Goal: Find contact information: Find contact information

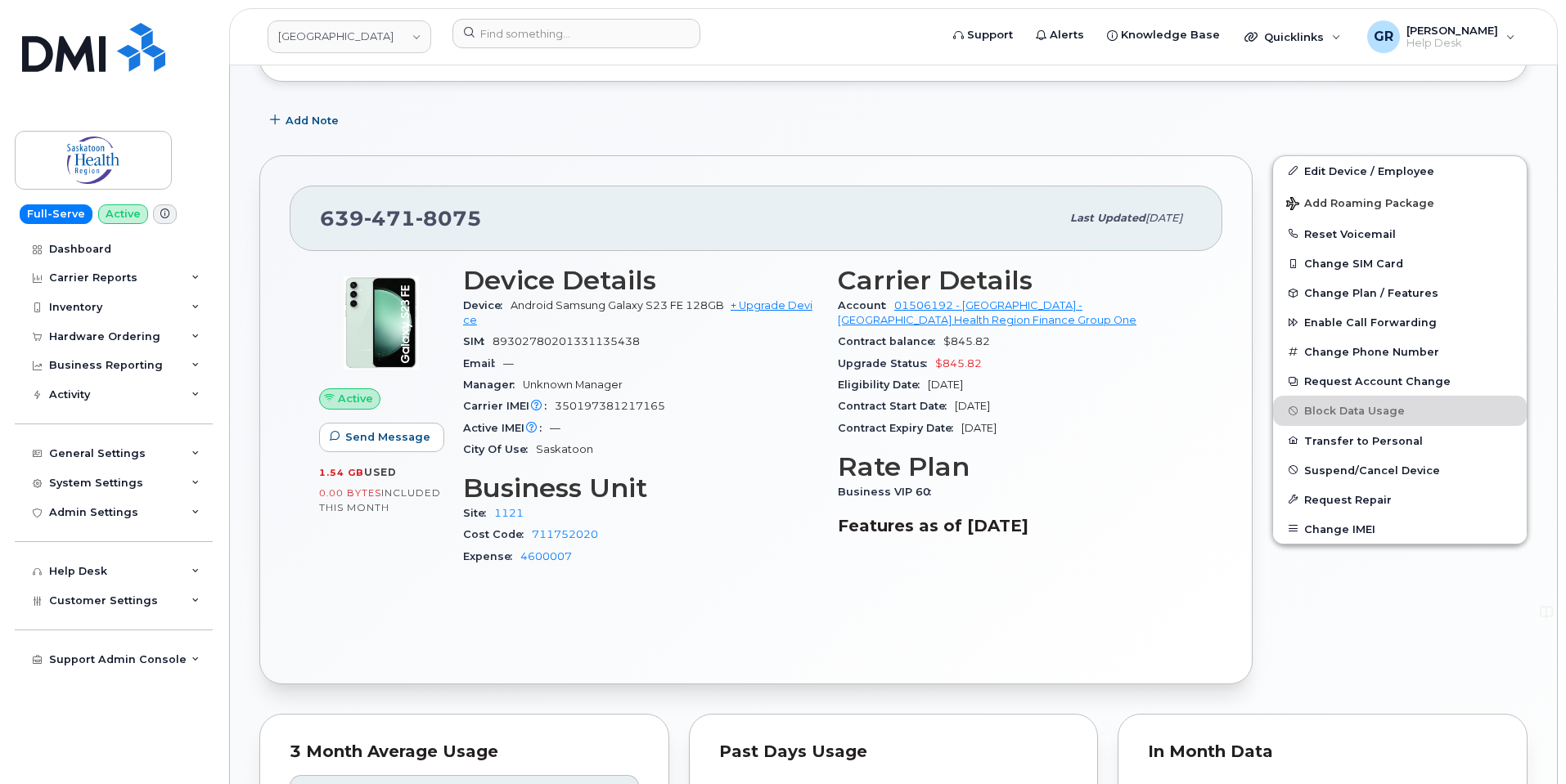
scroll to position [327, 0]
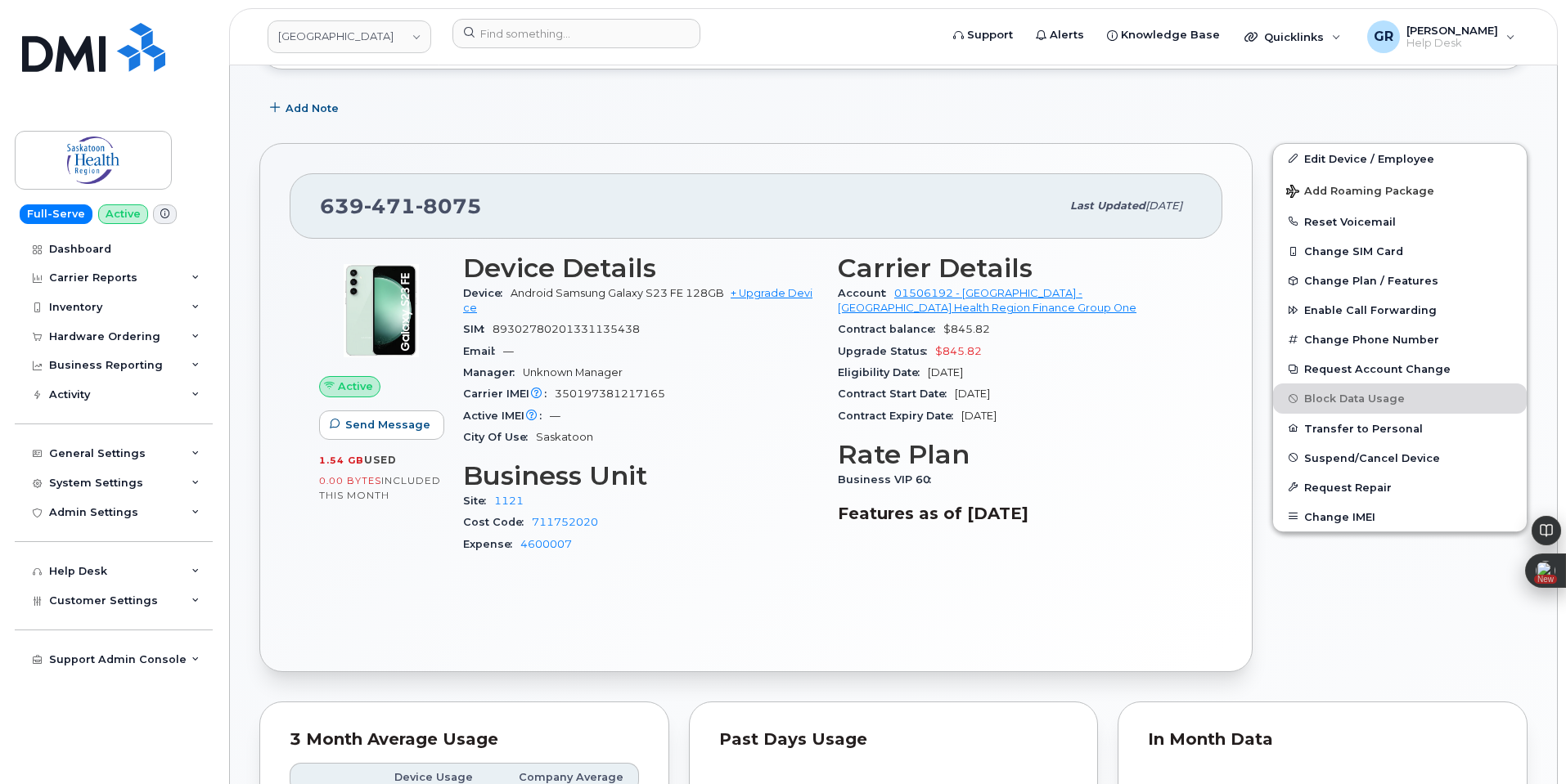
click at [609, 329] on span "89302780201331135438" at bounding box center [566, 330] width 147 height 12
copy span "89302780201331135438"
click at [617, 398] on span "350197381217165" at bounding box center [610, 394] width 111 height 12
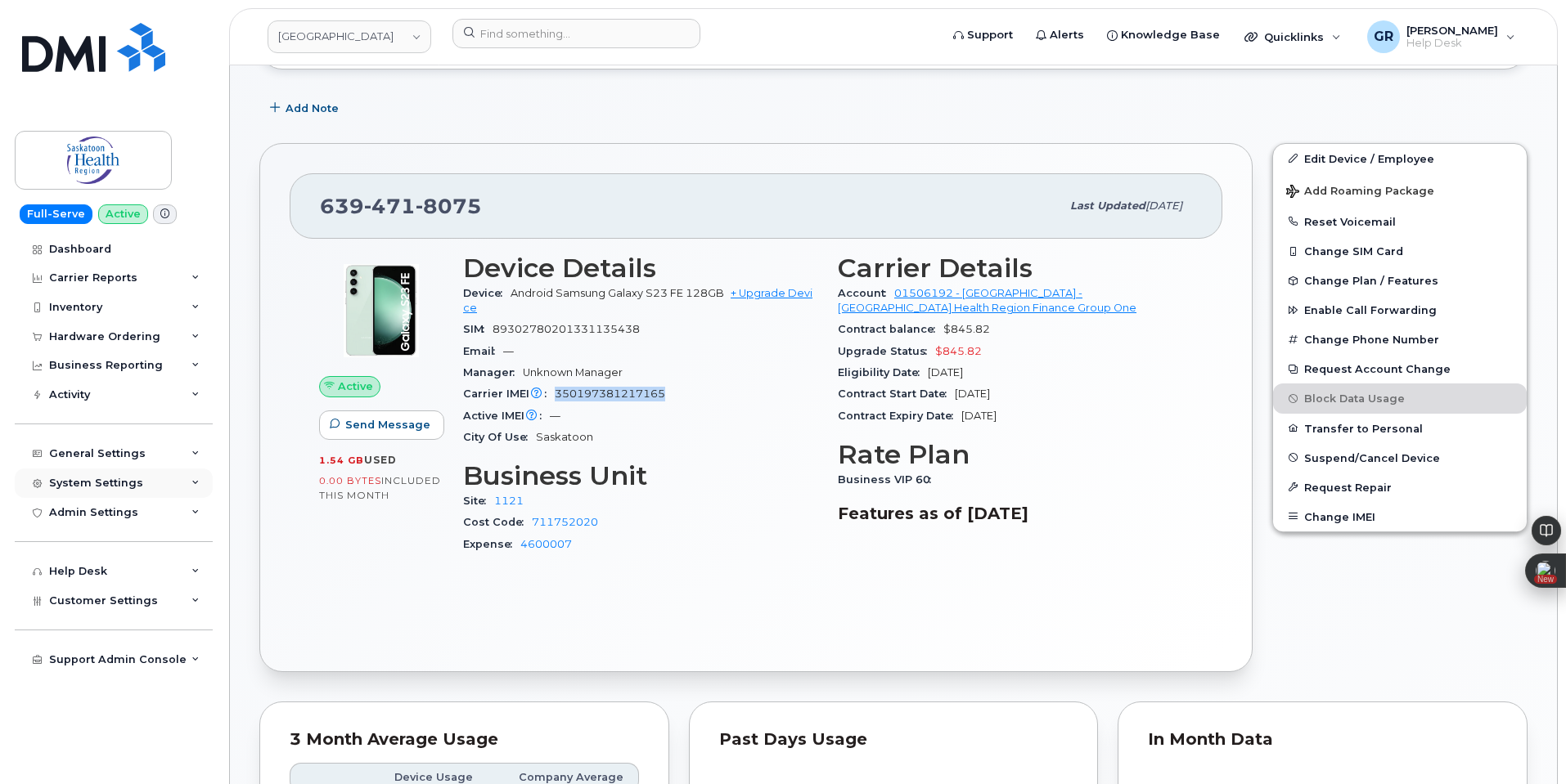
copy span "350197381217165"
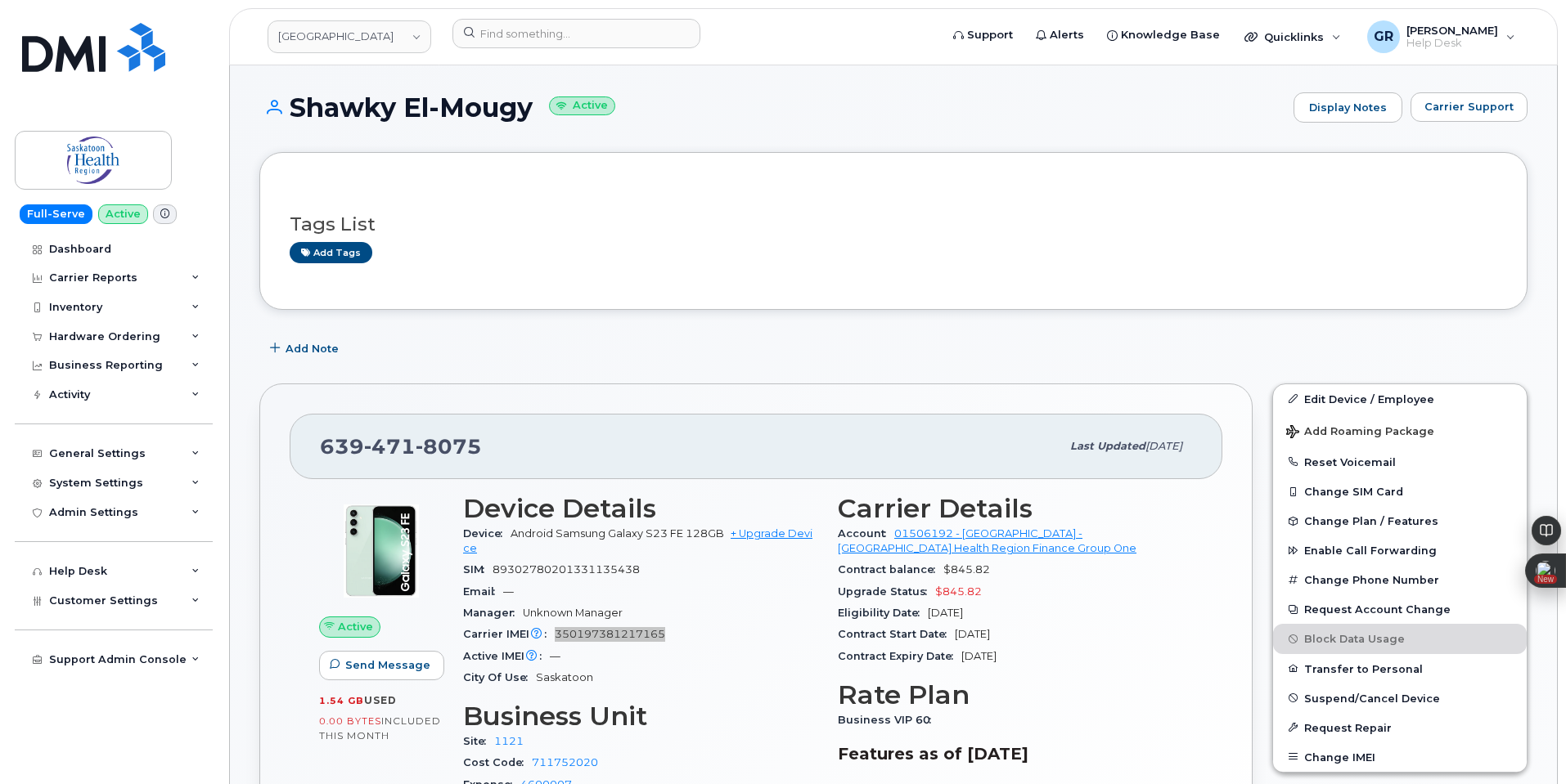
scroll to position [82, 0]
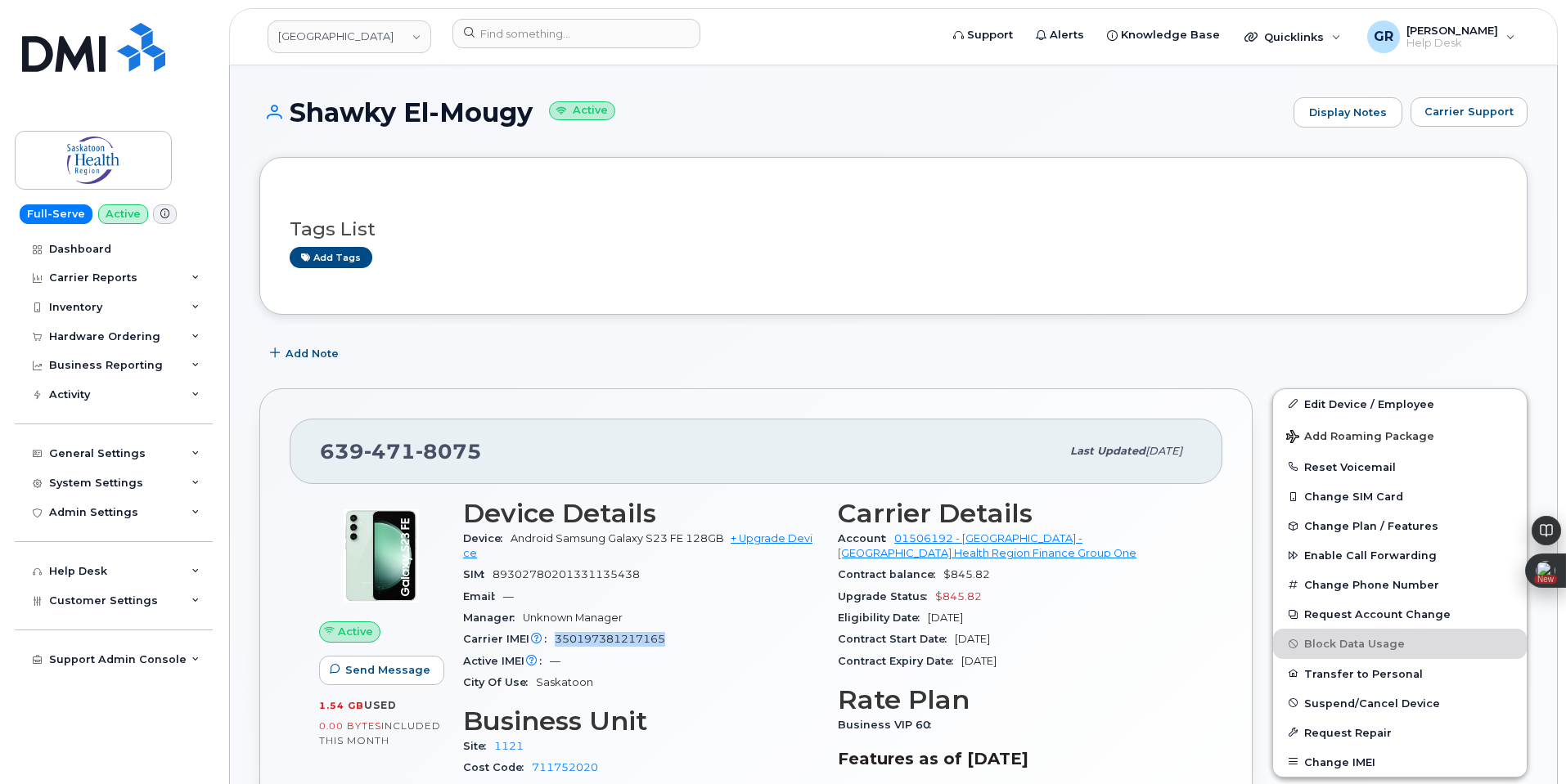
drag, startPoint x: 293, startPoint y: 103, endPoint x: 529, endPoint y: 116, distance: 236.4
click at [529, 116] on h1 "Shawky El-Mougy Active" at bounding box center [772, 112] width 1026 height 29
copy h1 "Shawky El-Mougy"
click at [385, 225] on h3 "Tags List" at bounding box center [893, 229] width 1208 height 20
drag, startPoint x: 293, startPoint y: 101, endPoint x: 546, endPoint y: 123, distance: 254.0
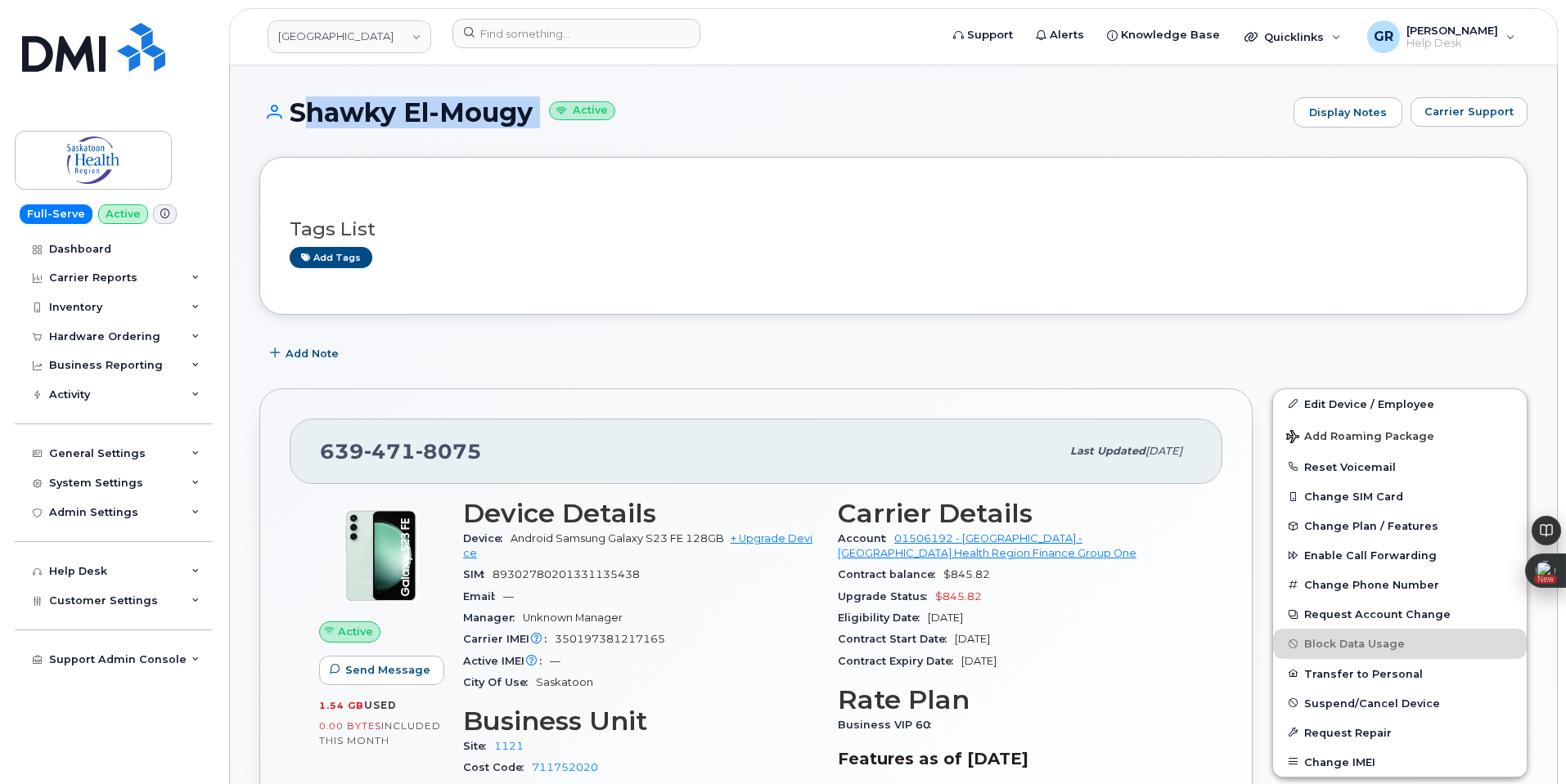
click at [546, 123] on h1 "Shawky El-Mougy Active" at bounding box center [772, 112] width 1026 height 29
click at [510, 107] on h1 "Shawky El-Mougy Active" at bounding box center [772, 112] width 1026 height 29
click at [477, 112] on h1 "Shawky El-Mougy Active" at bounding box center [772, 112] width 1026 height 29
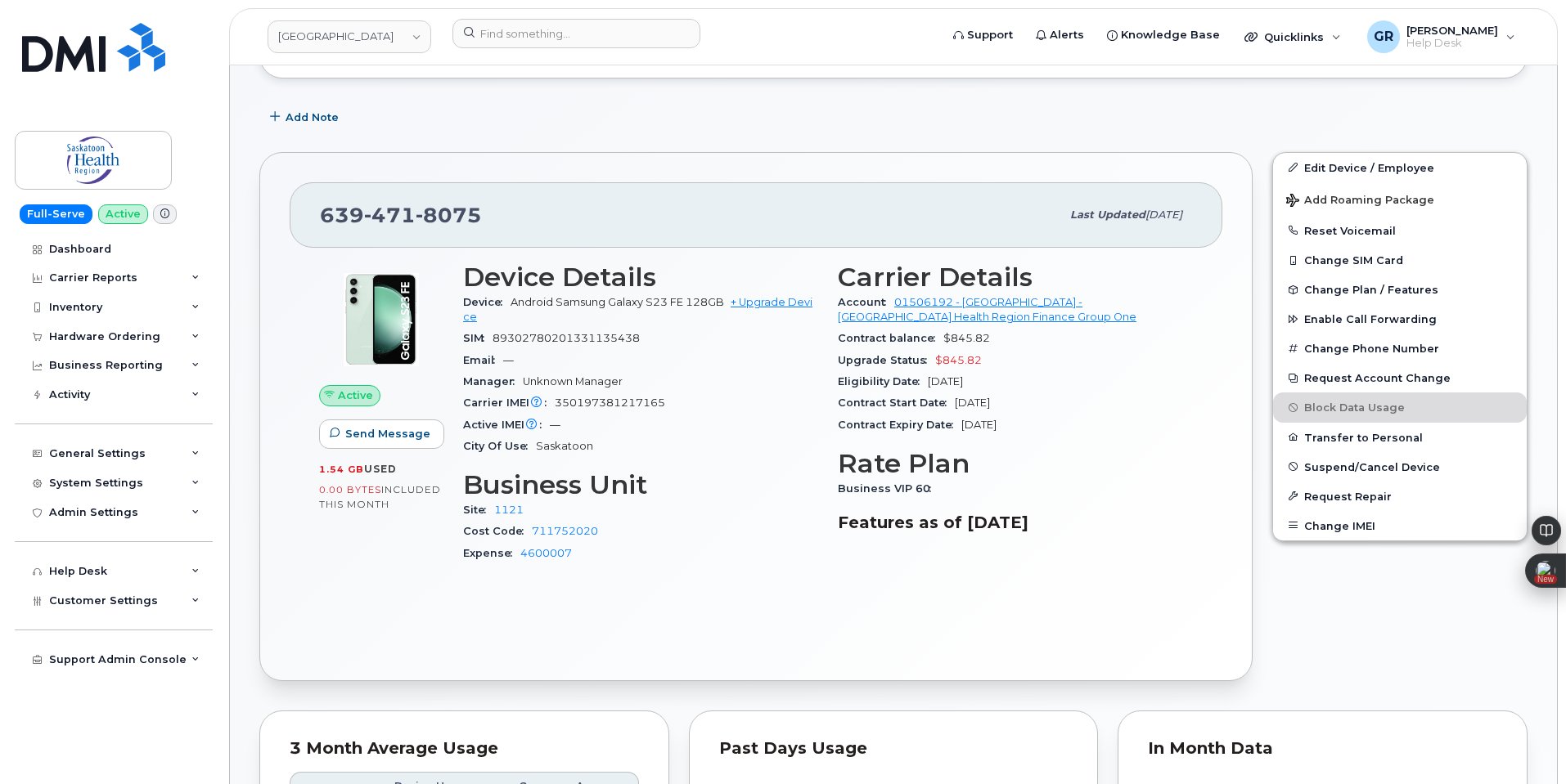
scroll to position [327, 0]
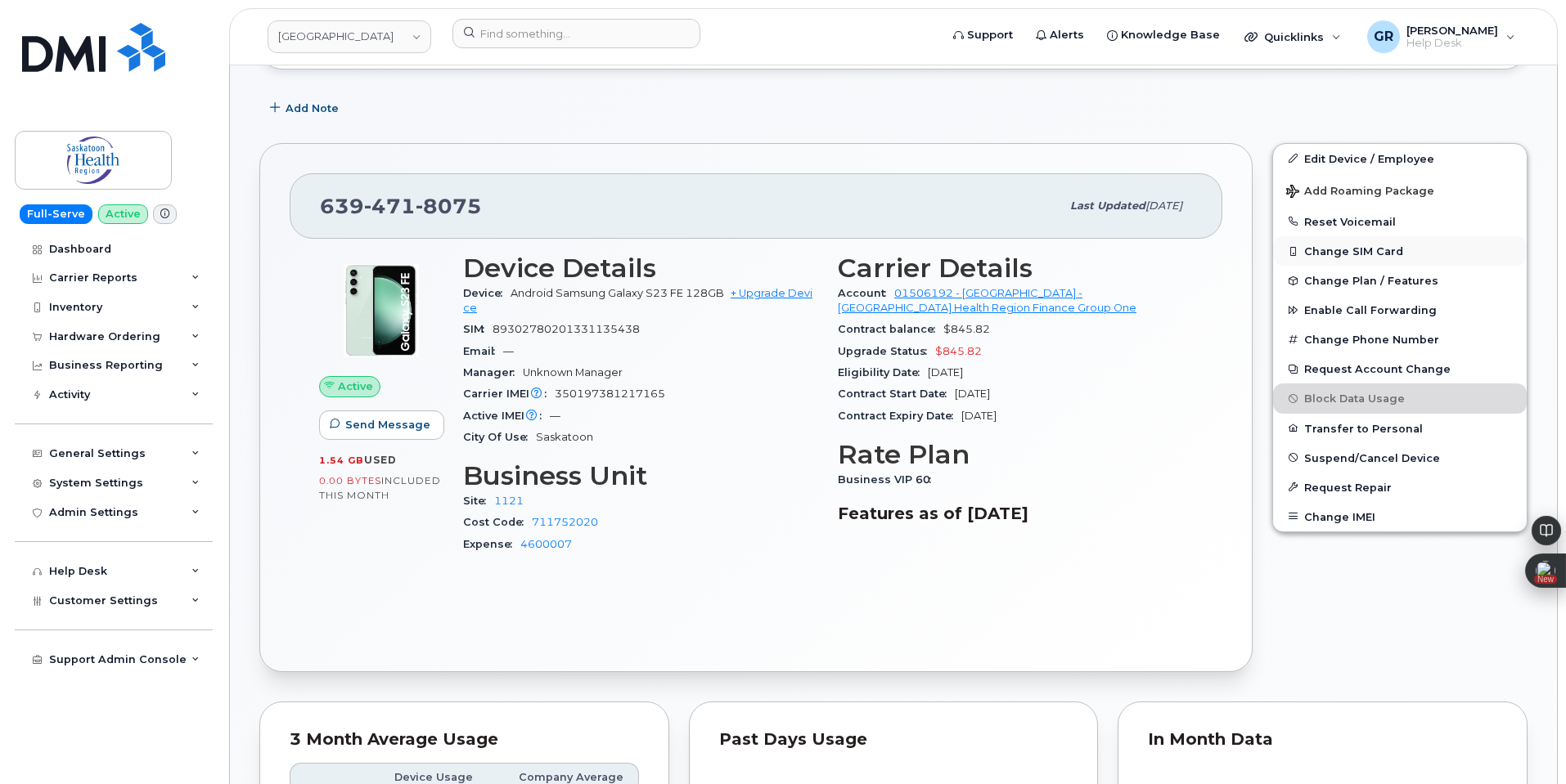
click at [1383, 249] on button "Change SIM Card" at bounding box center [1399, 250] width 254 height 29
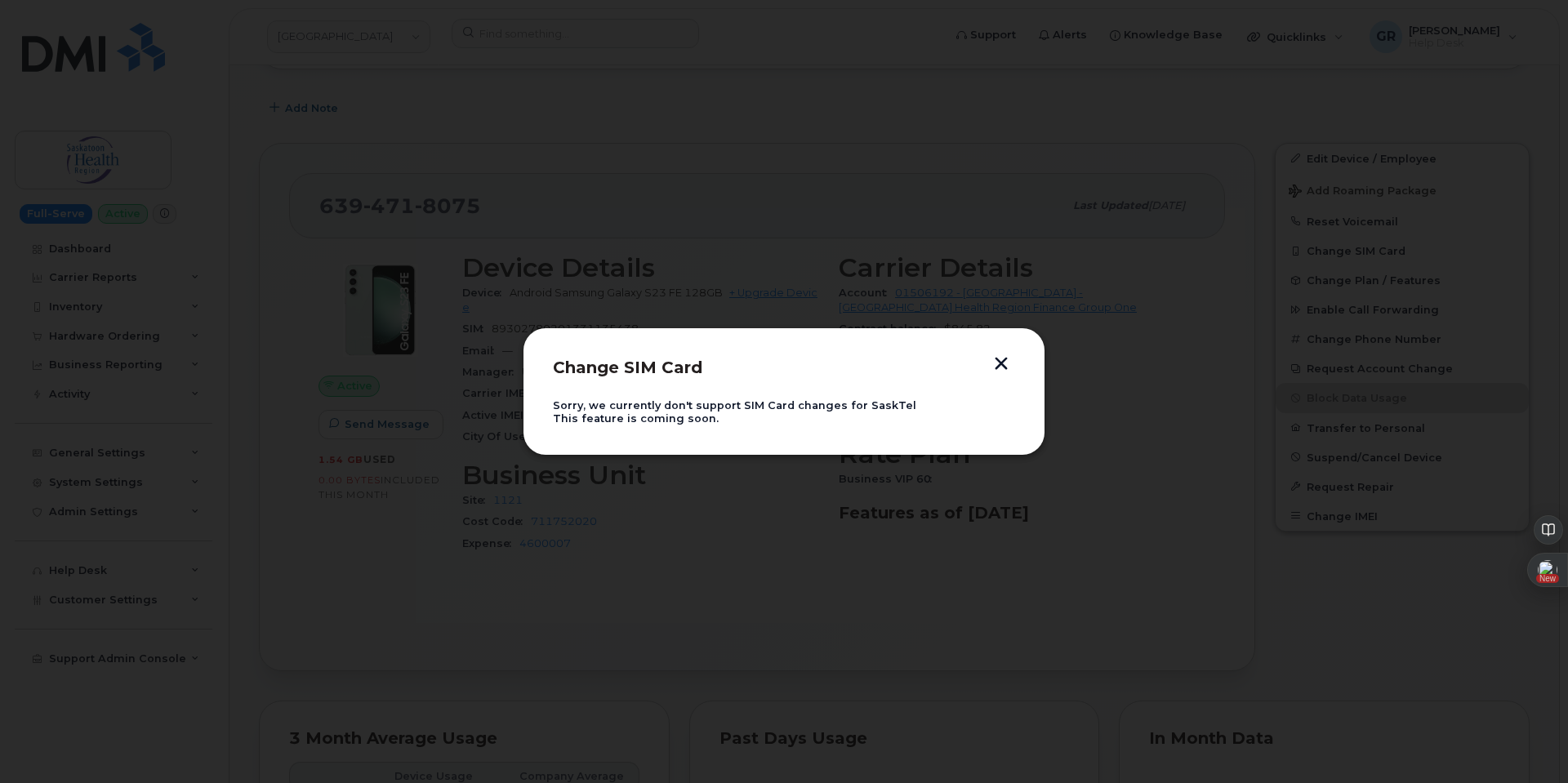
click at [1001, 361] on button "button" at bounding box center [1001, 365] width 25 height 17
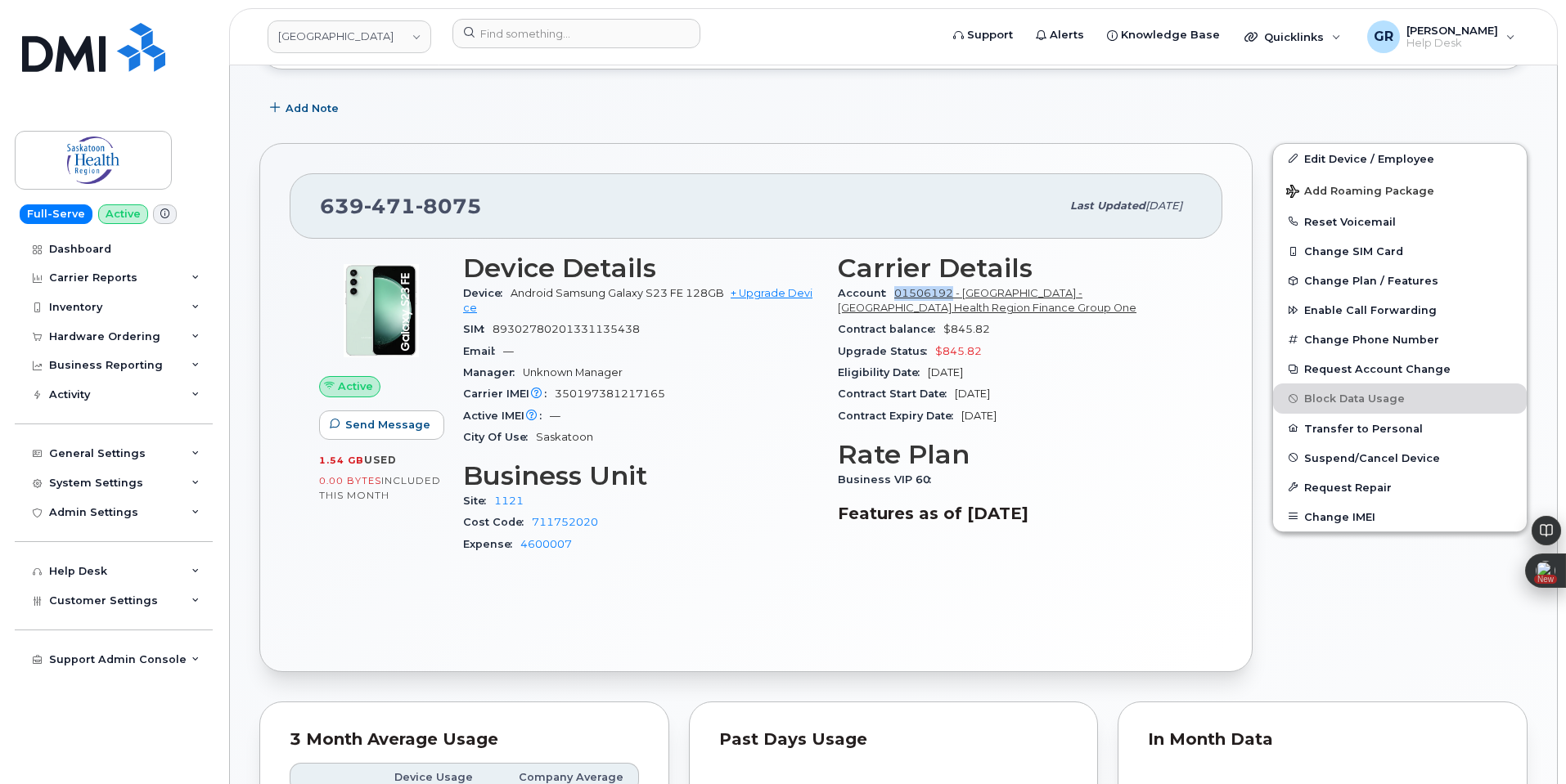
drag, startPoint x: 890, startPoint y: 289, endPoint x: 952, endPoint y: 295, distance: 62.3
click at [952, 295] on div "Account 01506192 - SaskTel - [GEOGRAPHIC_DATA] Health Region Finance Group One" at bounding box center [1015, 301] width 355 height 37
copy link "01506192"
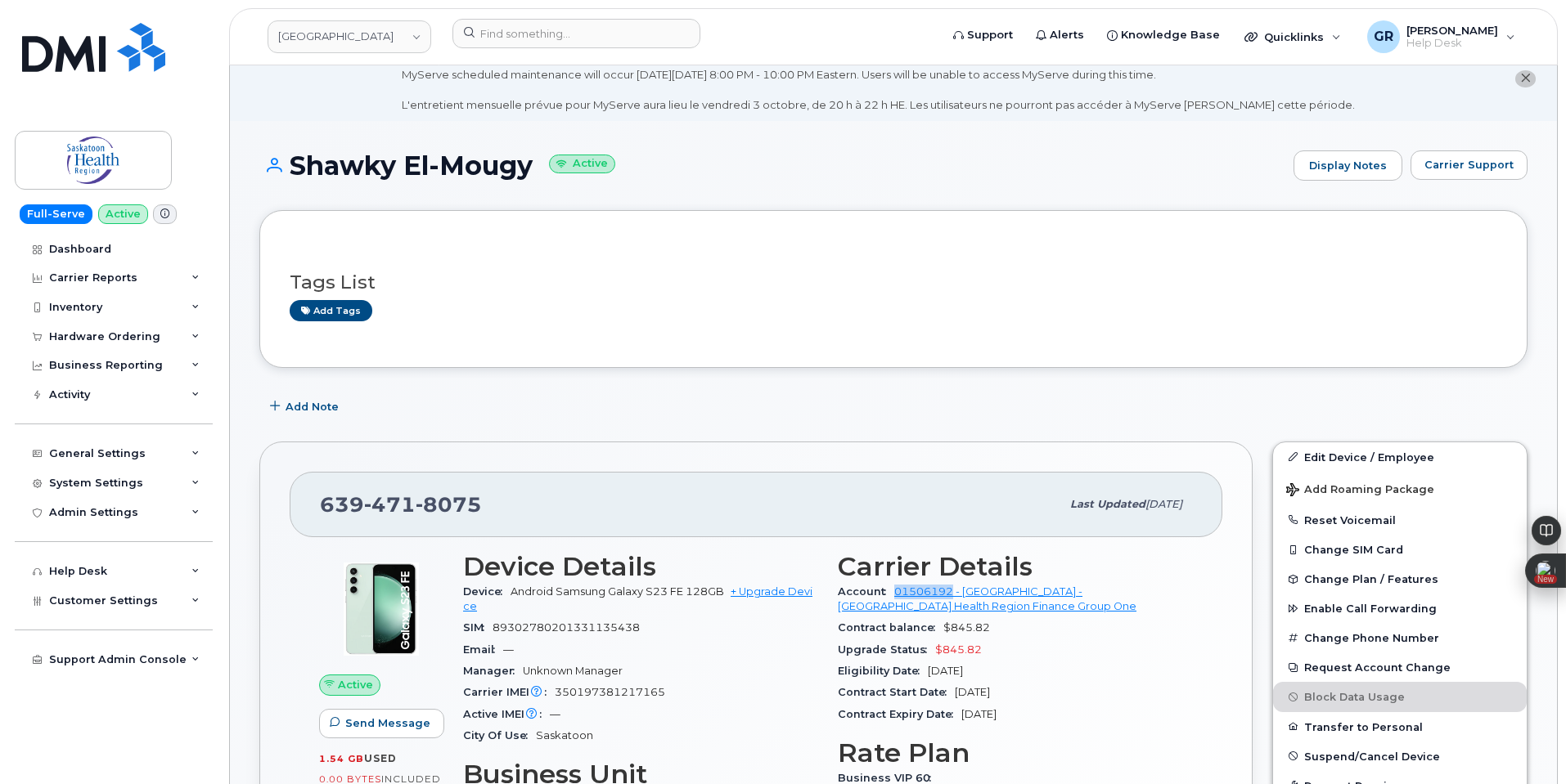
scroll to position [0, 0]
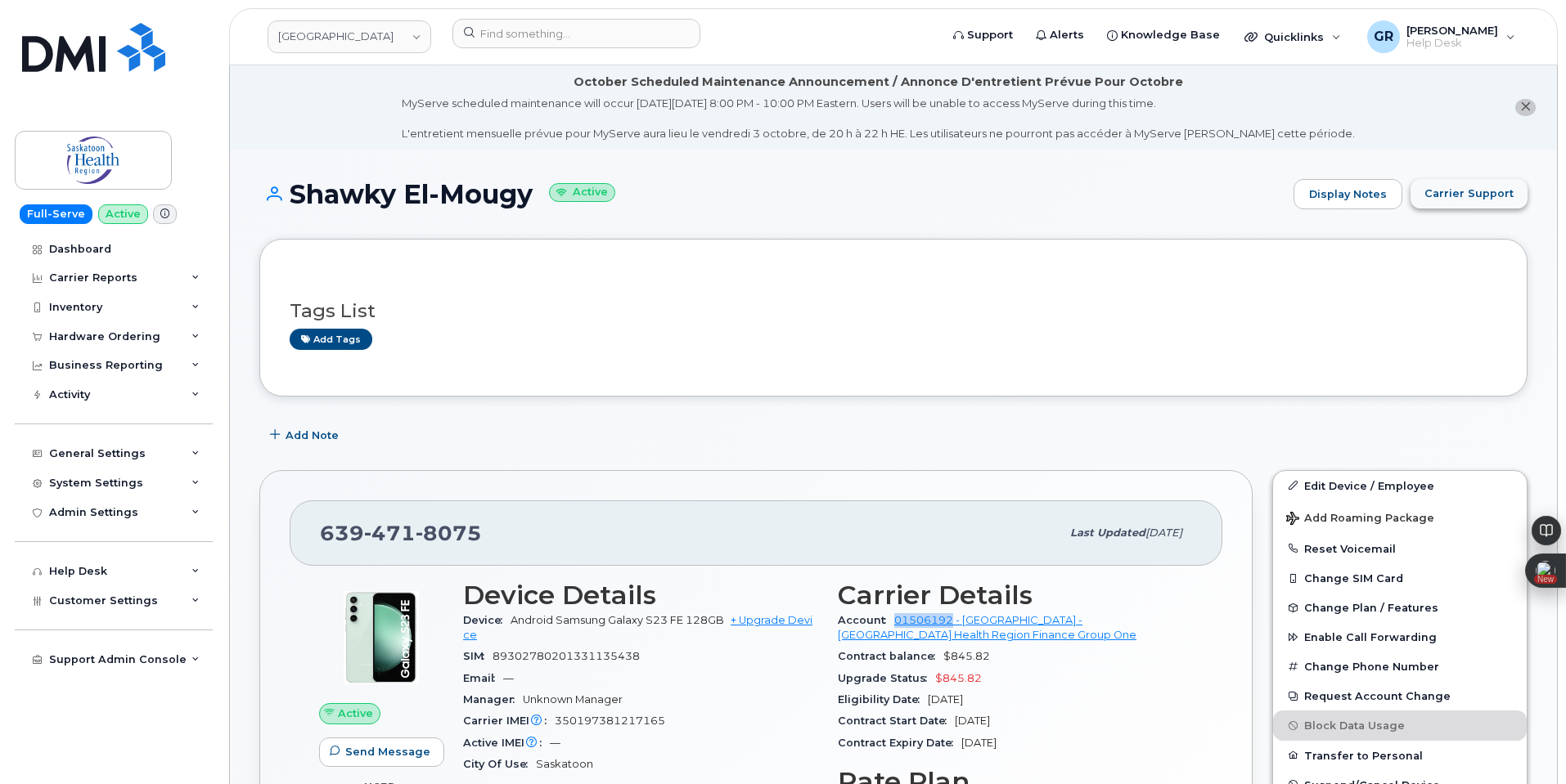
click at [1452, 192] on span "Carrier Support" at bounding box center [1469, 192] width 89 height 15
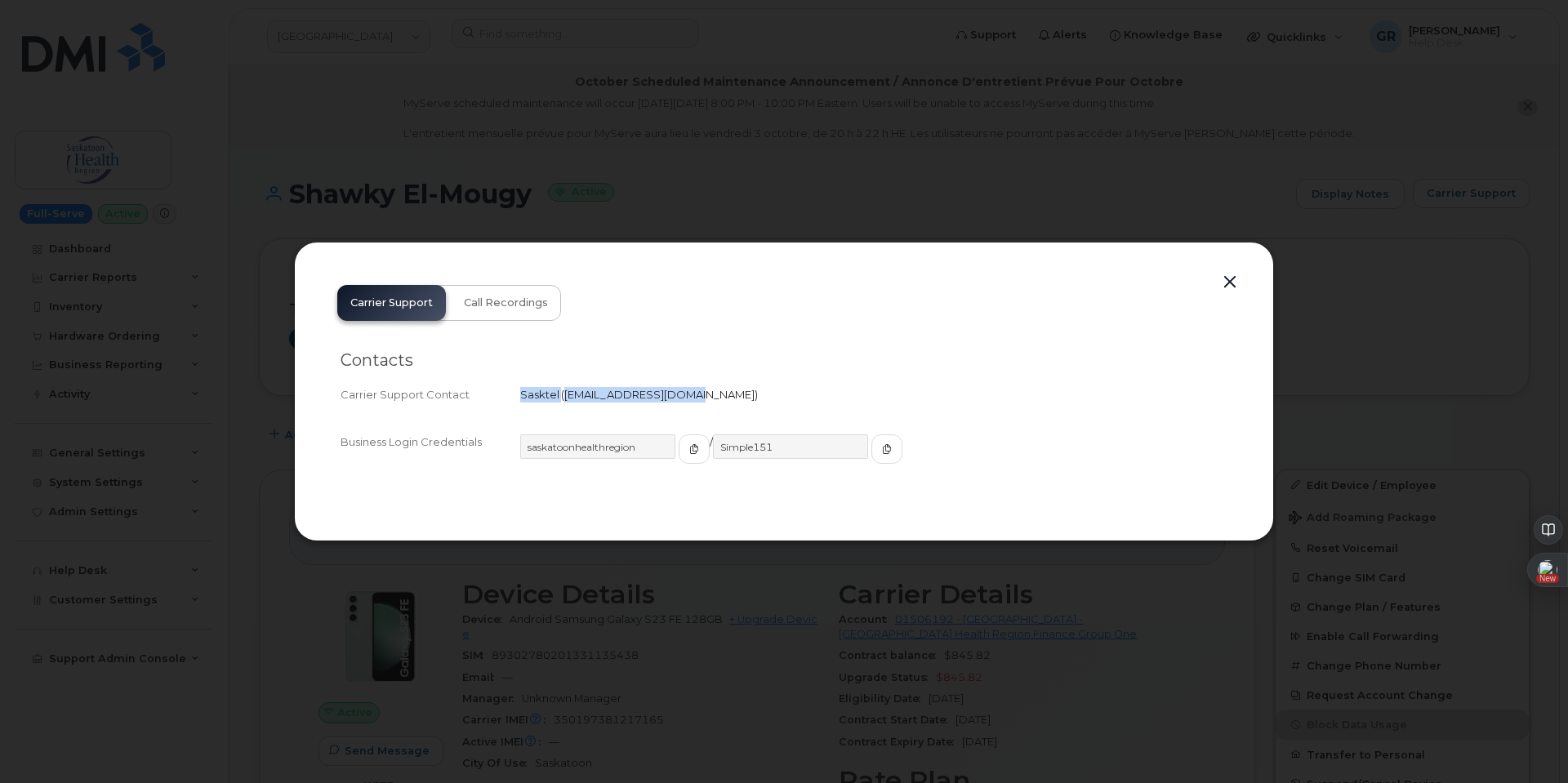
drag, startPoint x: 522, startPoint y: 393, endPoint x: 682, endPoint y: 398, distance: 160.1
click at [682, 398] on div "Sasktel   [EMAIL_ADDRESS][DOMAIN_NAME]" at bounding box center [873, 394] width 707 height 15
click at [672, 396] on span "[EMAIL_ADDRESS][DOMAIN_NAME]" at bounding box center [659, 394] width 190 height 13
drag, startPoint x: 563, startPoint y: 392, endPoint x: 724, endPoint y: 393, distance: 161.0
click at [724, 393] on span "[EMAIL_ADDRESS][DOMAIN_NAME]" at bounding box center [659, 394] width 190 height 13
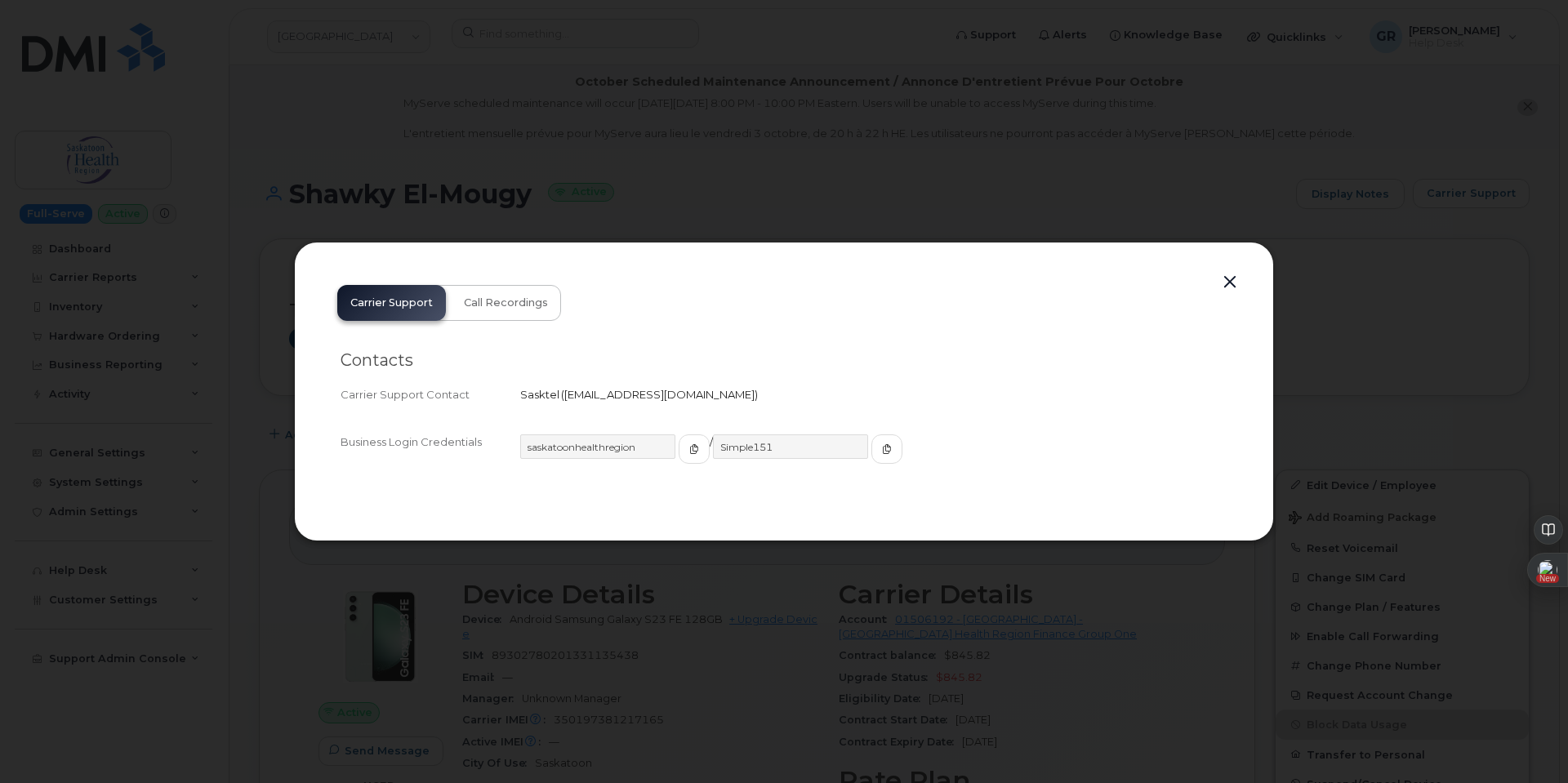
copy span "[EMAIL_ADDRESS][DOMAIN_NAME]"
click at [515, 144] on div at bounding box center [784, 392] width 1568 height 783
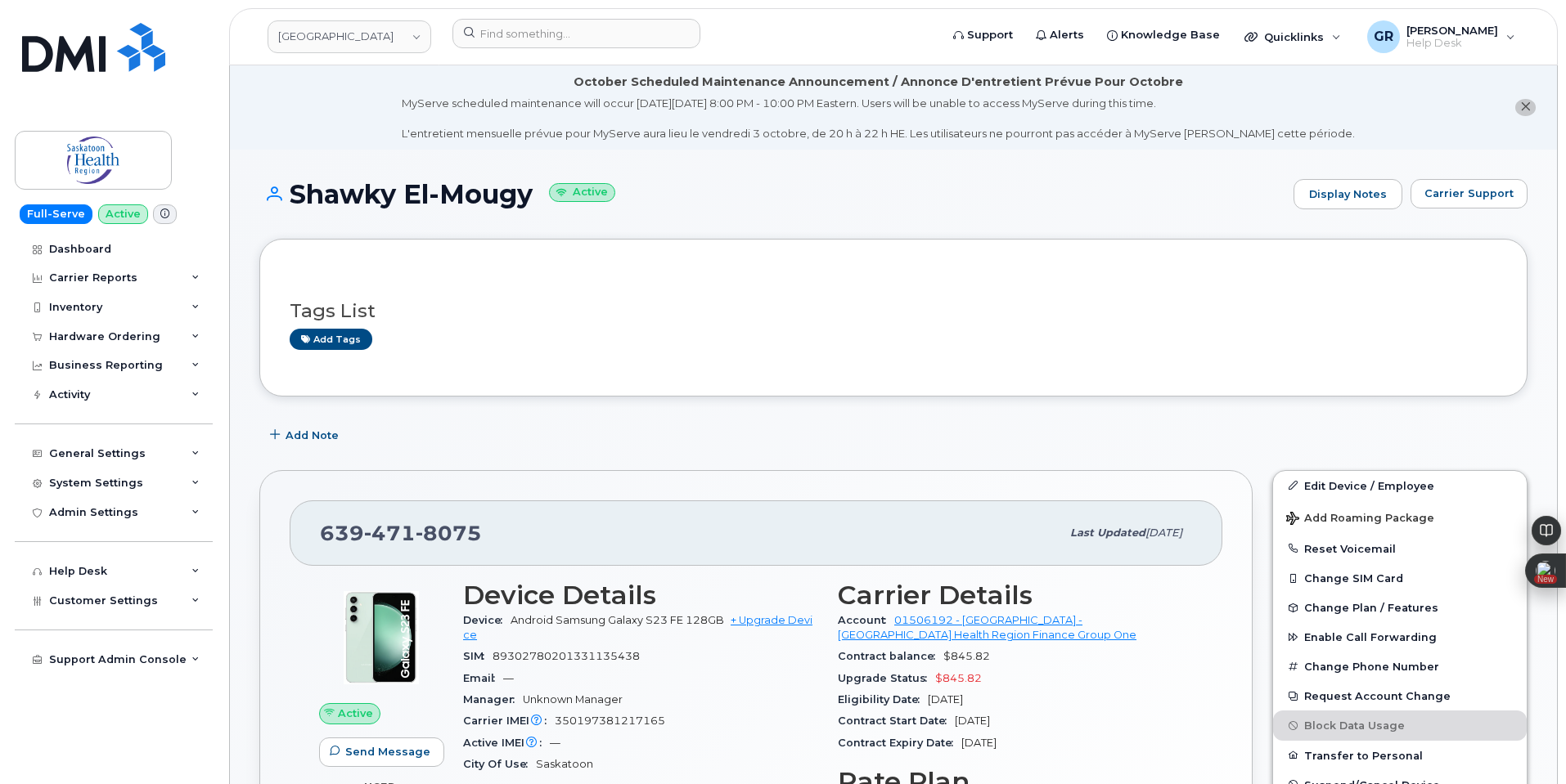
drag, startPoint x: 298, startPoint y: 189, endPoint x: 528, endPoint y: 190, distance: 230.0
click at [528, 190] on h1 "Shawky El-Mougy Active" at bounding box center [772, 194] width 1026 height 29
copy h1 "Shawky El-Mougy"
click at [501, 280] on div "Tags List Add tags" at bounding box center [893, 317] width 1208 height 96
